Goal: Information Seeking & Learning: Find specific fact

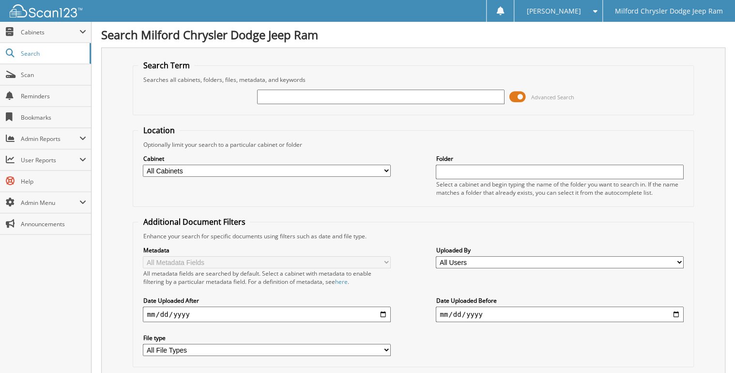
click at [299, 99] on input "text" at bounding box center [380, 97] width 247 height 15
type input "4608199"
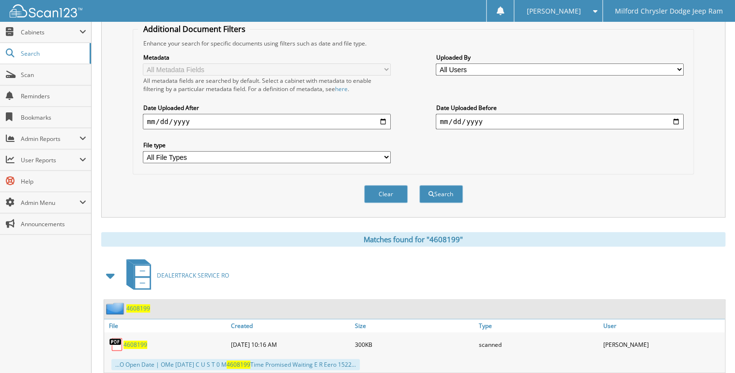
scroll to position [194, 0]
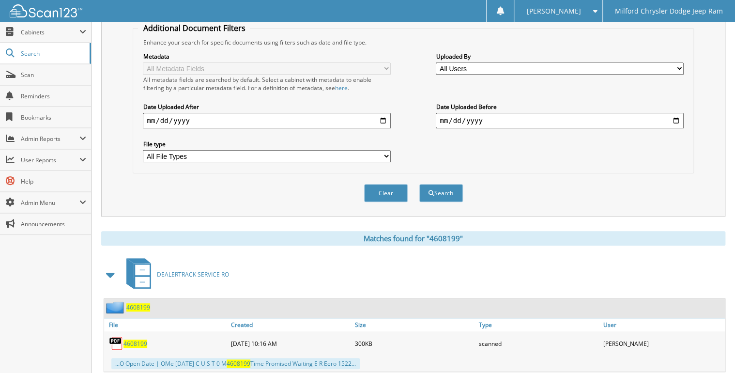
click at [137, 339] on span "4608199" at bounding box center [135, 343] width 24 height 8
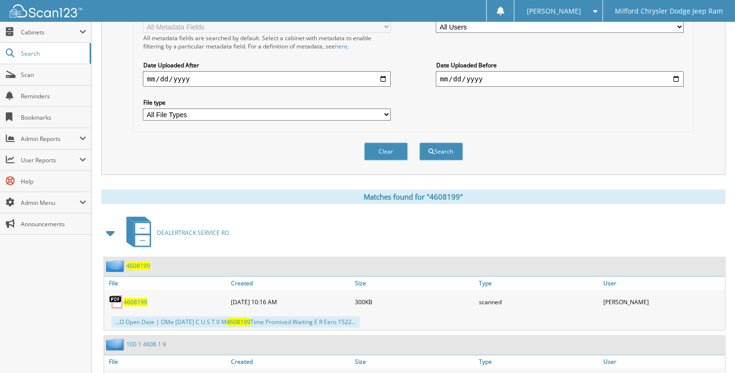
scroll to position [289, 0]
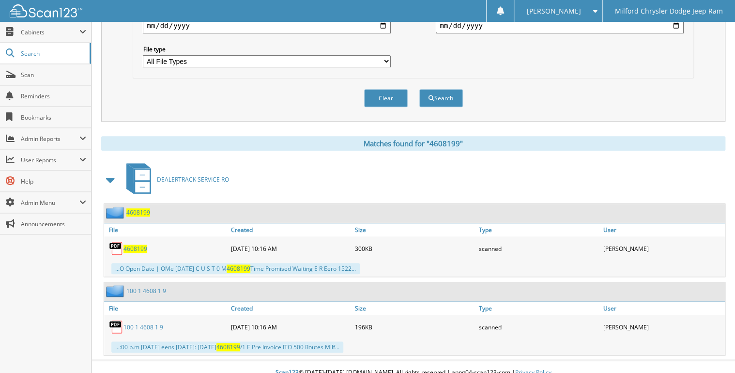
click at [118, 320] on img at bounding box center [116, 327] width 15 height 15
click at [128, 323] on link "100 1 4608 1 9" at bounding box center [143, 327] width 40 height 8
click at [129, 323] on link "100 1 4608 1 9" at bounding box center [143, 327] width 40 height 8
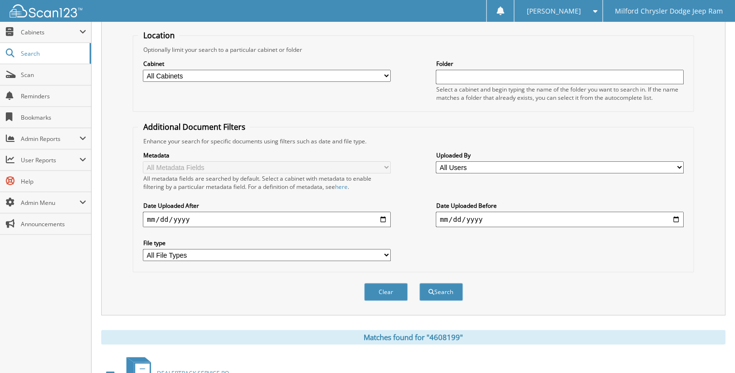
scroll to position [0, 0]
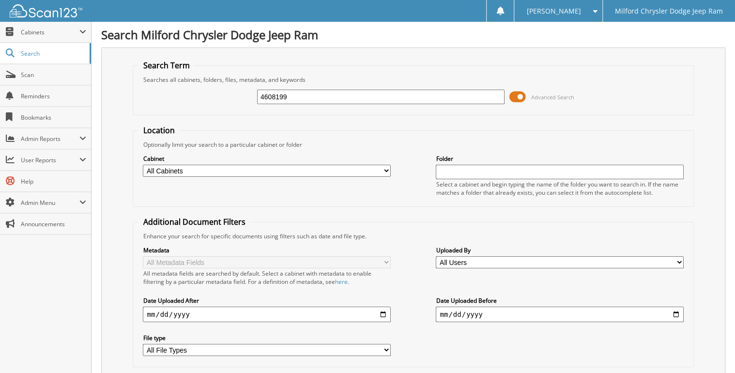
click at [287, 97] on input "4608199" at bounding box center [380, 97] width 247 height 15
type input "460744"
click at [275, 91] on input "460744" at bounding box center [380, 97] width 247 height 15
type input "4607744"
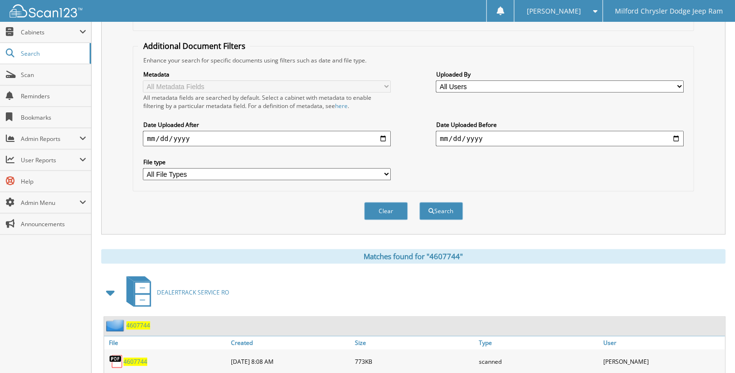
scroll to position [194, 0]
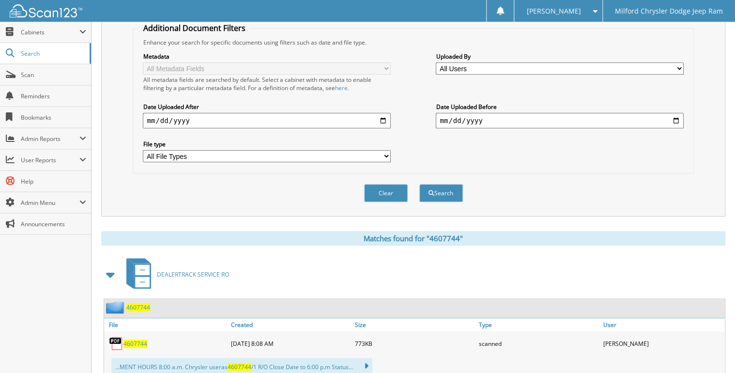
click at [142, 334] on div "4607744" at bounding box center [166, 343] width 124 height 19
click at [141, 339] on span "4607744" at bounding box center [135, 343] width 24 height 8
click at [34, 74] on span "Scan" at bounding box center [53, 75] width 65 height 8
